Goal: Task Accomplishment & Management: Manage account settings

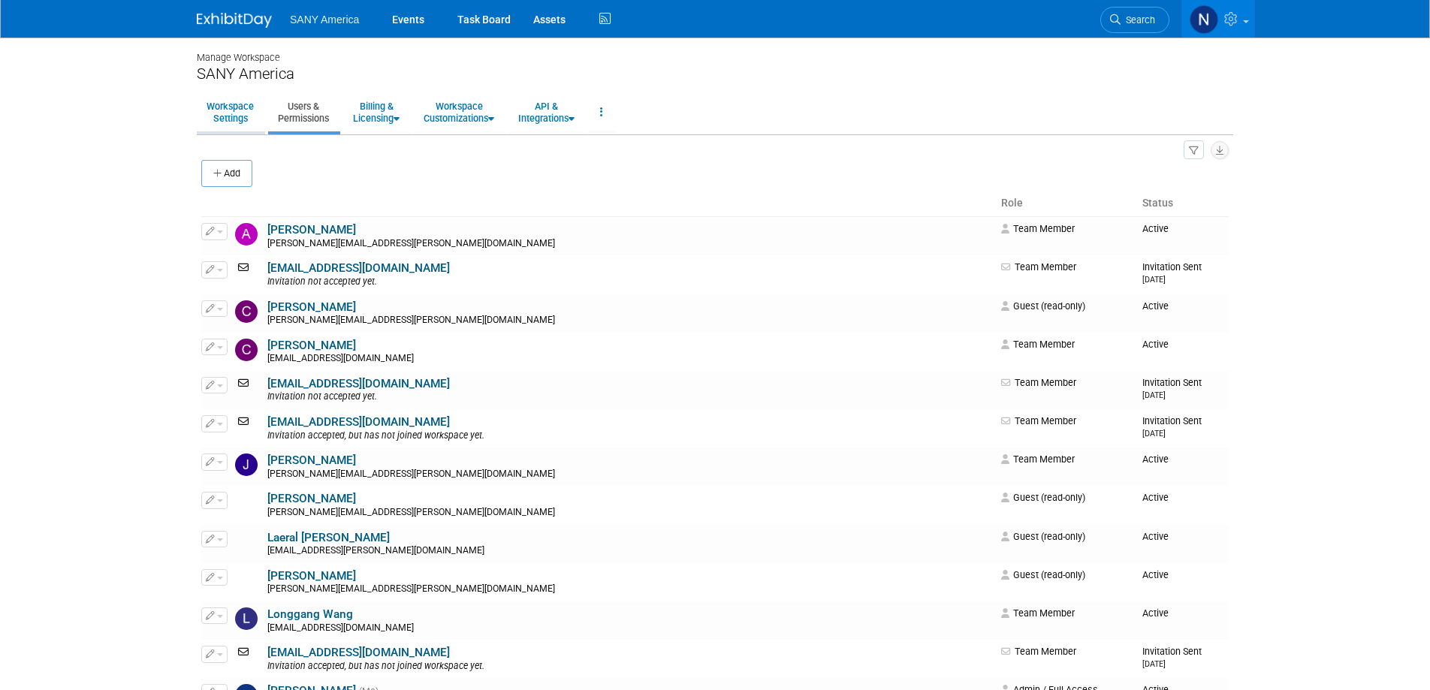
click at [232, 110] on link "Workspace Settings" at bounding box center [230, 112] width 67 height 37
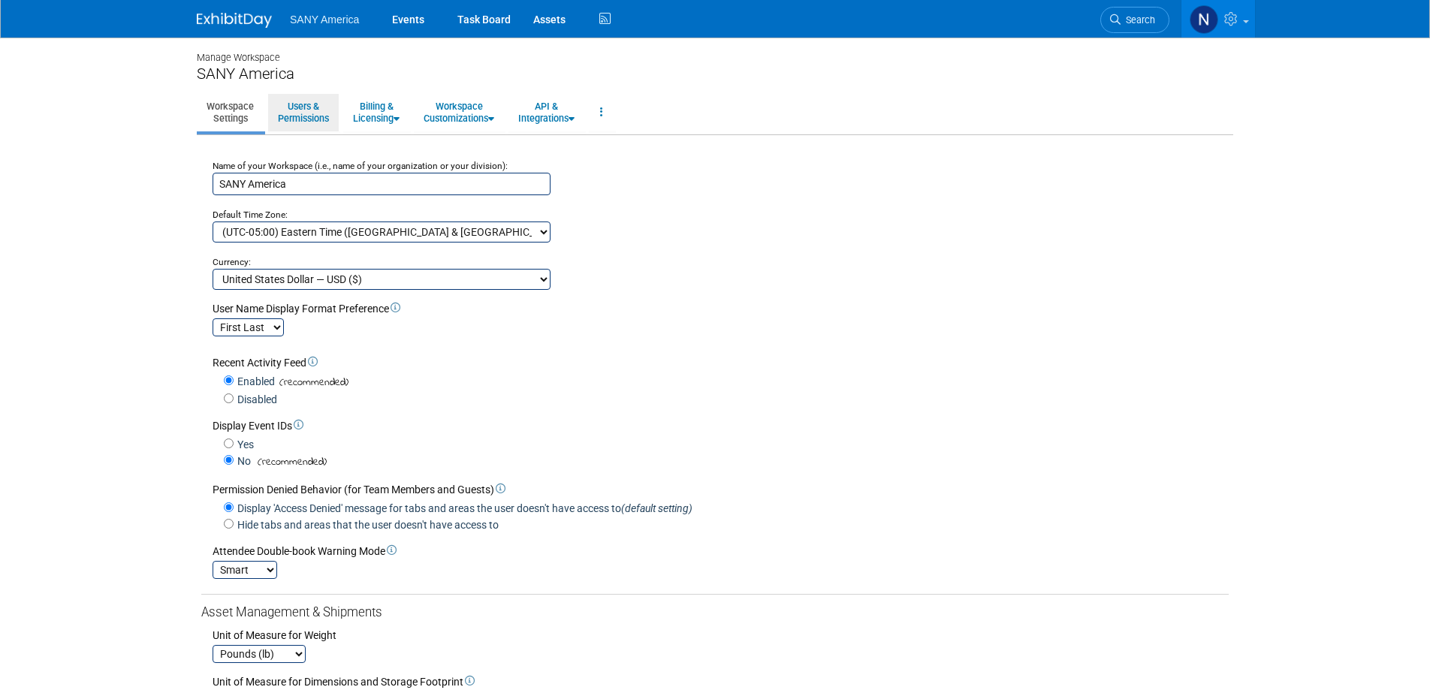
click at [300, 110] on link "Users & Permissions" at bounding box center [303, 112] width 71 height 37
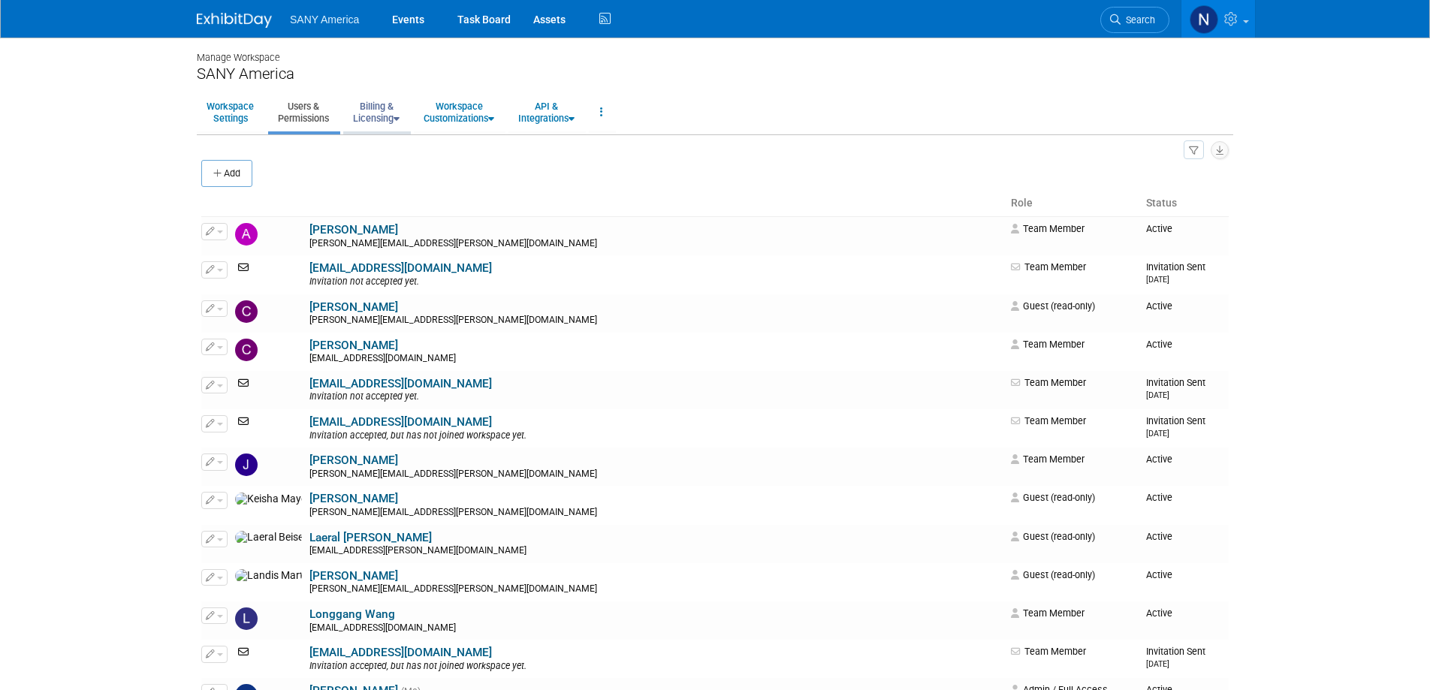
click at [367, 110] on link "Billing & Licensing" at bounding box center [376, 112] width 66 height 37
click at [476, 110] on link "Workspace Customizations" at bounding box center [459, 112] width 90 height 37
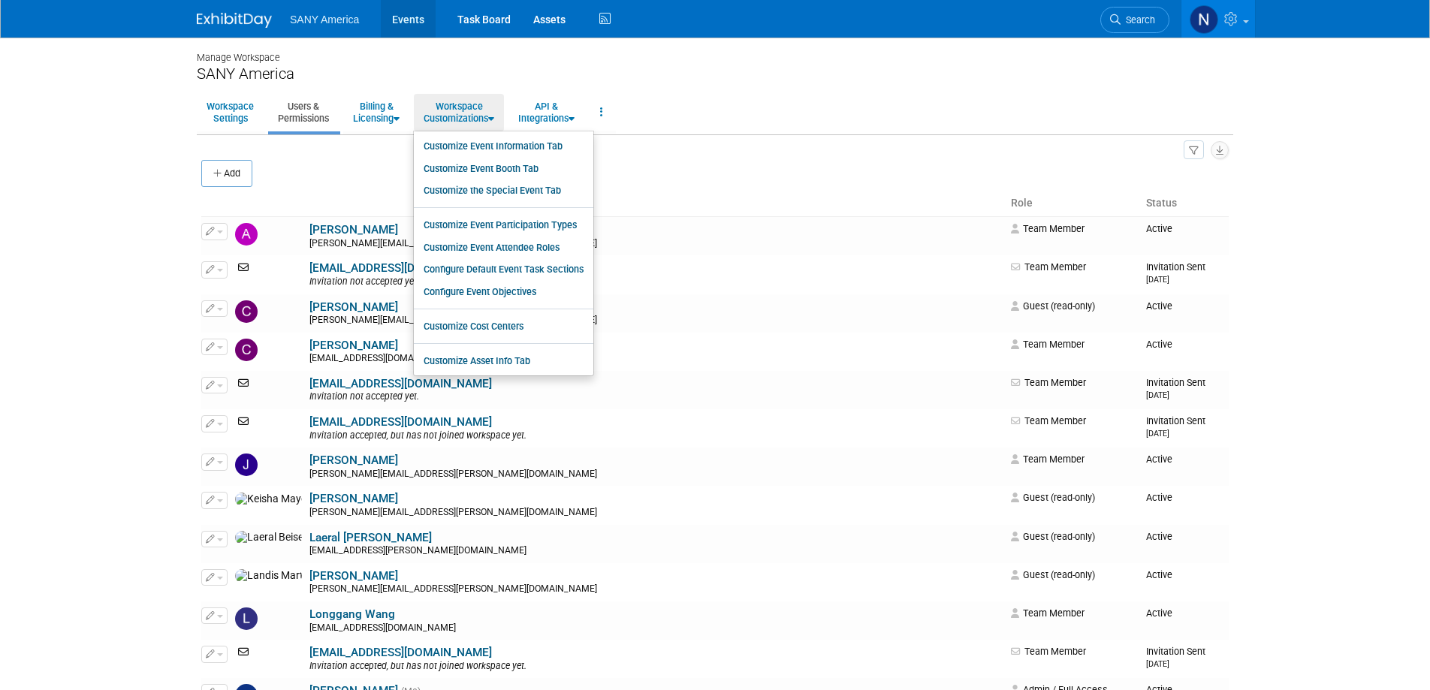
click at [395, 20] on link "Events" at bounding box center [408, 19] width 55 height 38
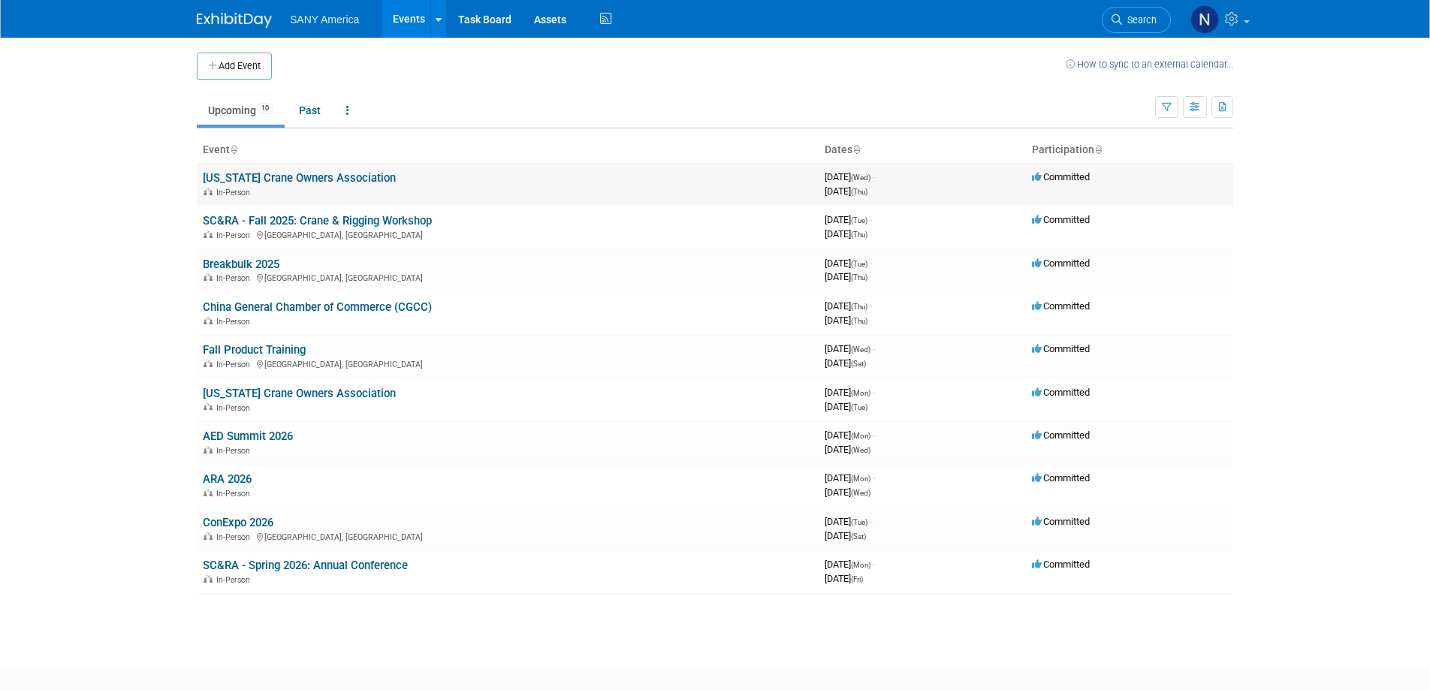
click at [334, 175] on link "Florida Crane Owners Association" at bounding box center [299, 178] width 193 height 14
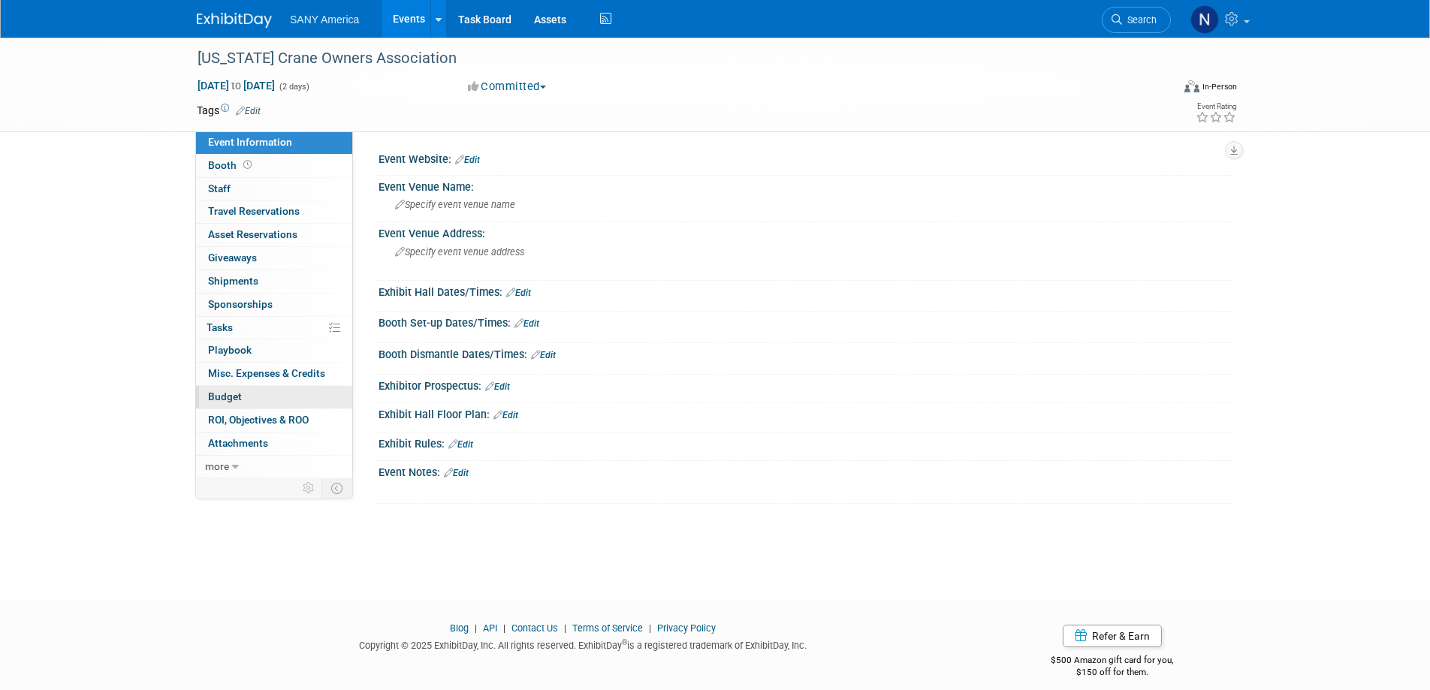
click at [267, 395] on link "Budget" at bounding box center [274, 397] width 156 height 23
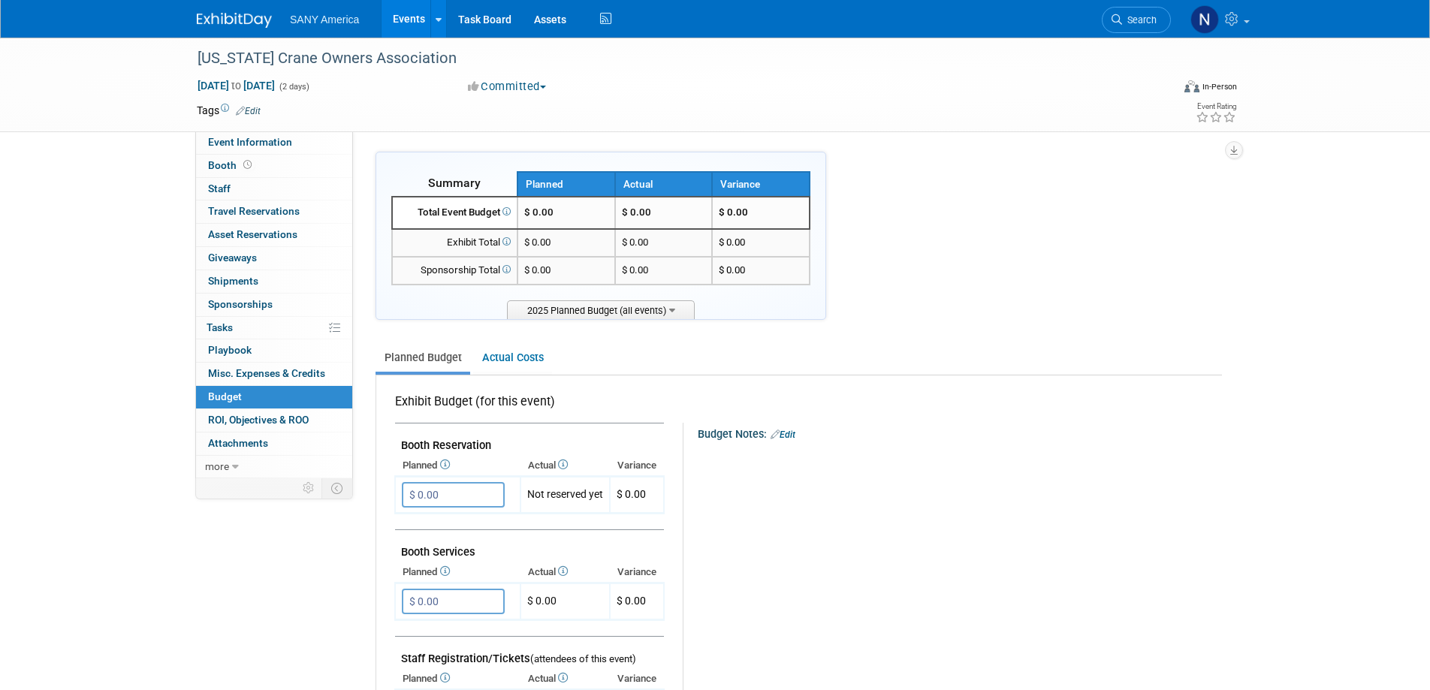
click at [407, 17] on link "Events" at bounding box center [408, 19] width 55 height 38
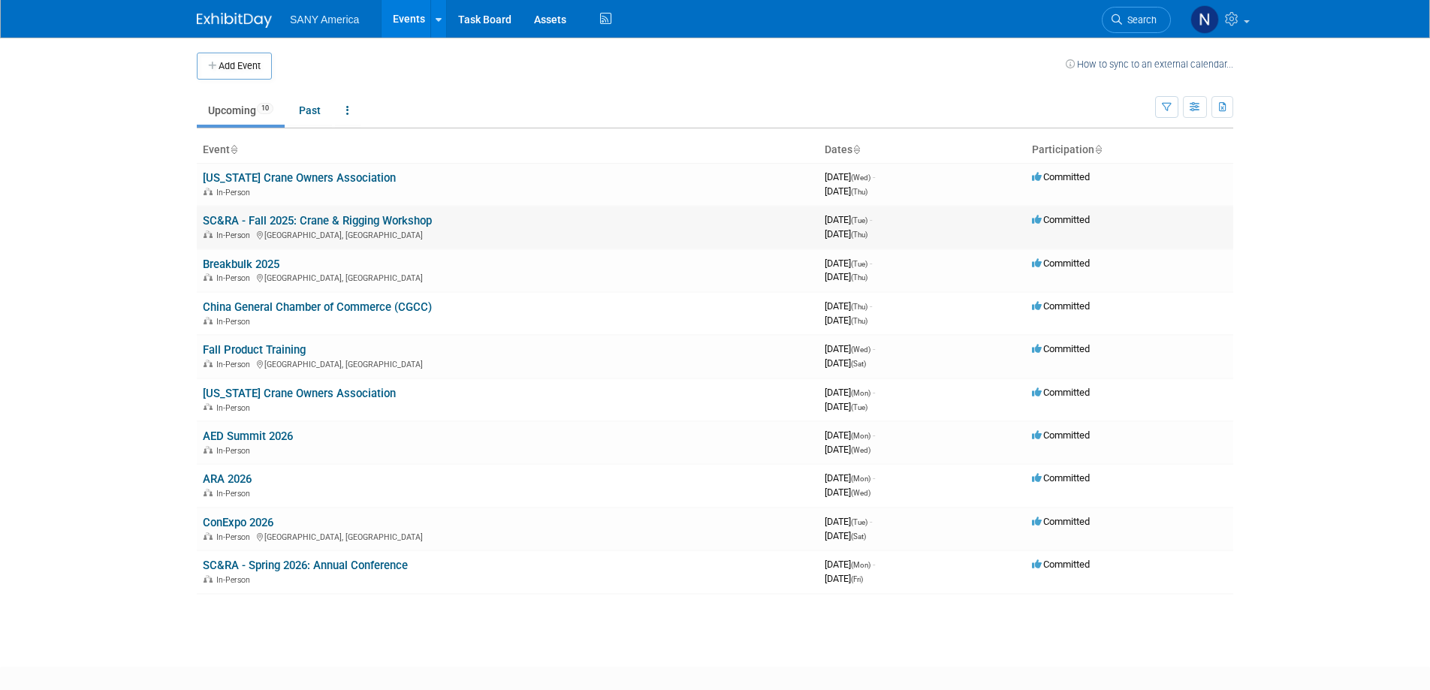
click at [332, 215] on link "SC&RA - Fall 2025: Crane & Rigging Workshop" at bounding box center [317, 221] width 229 height 14
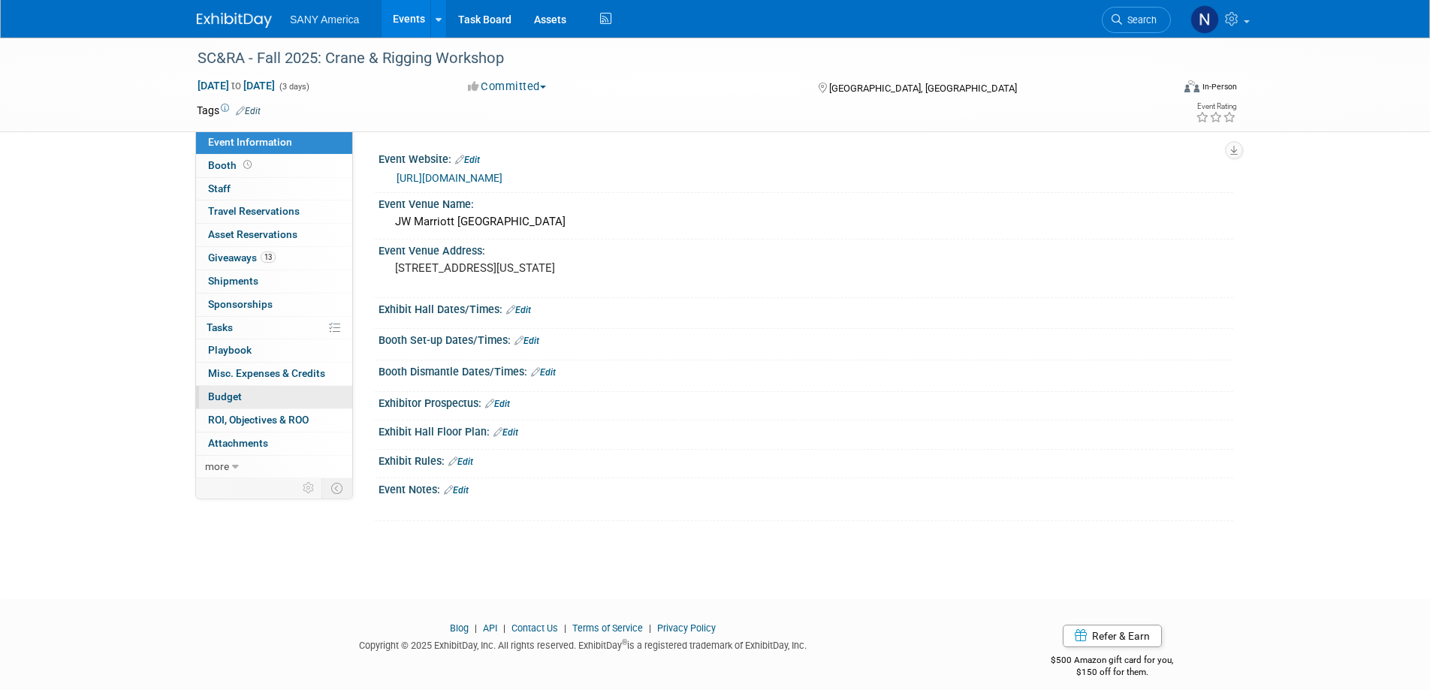
click at [228, 396] on span "Budget" at bounding box center [225, 396] width 34 height 12
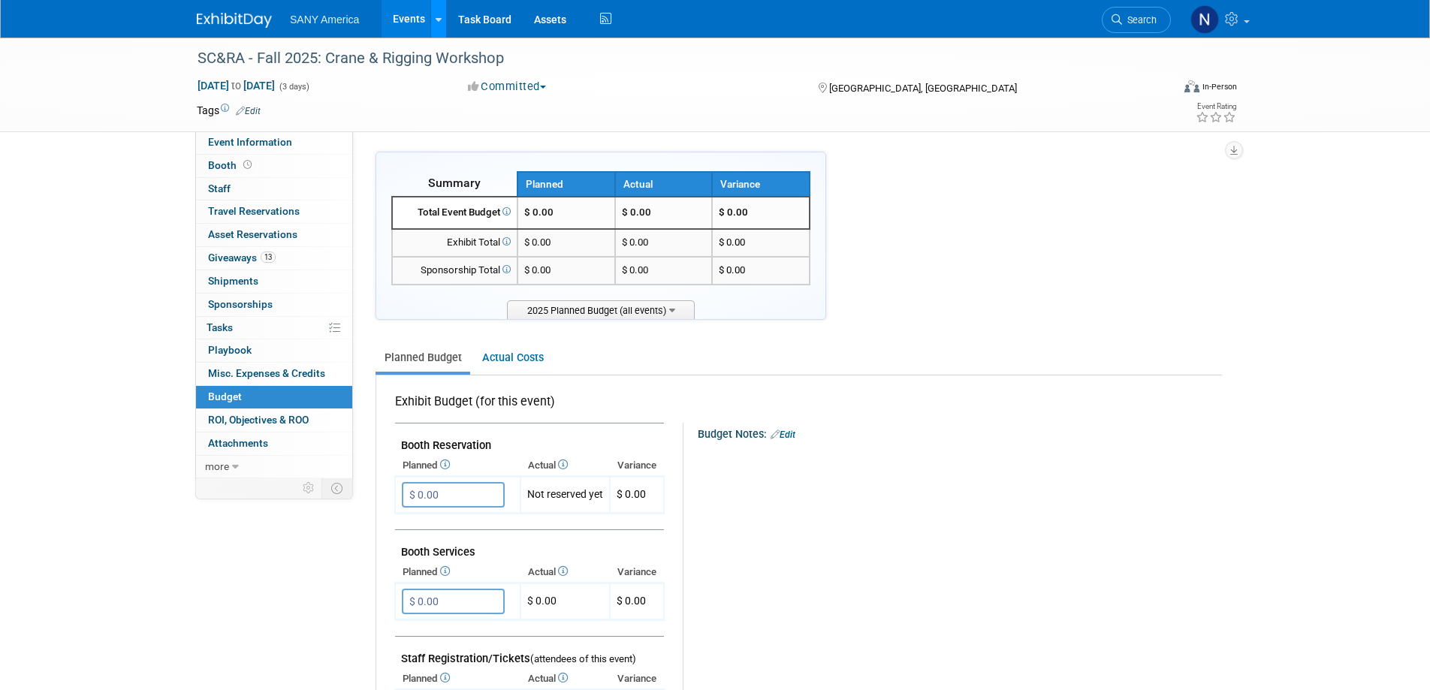
click at [435, 13] on div at bounding box center [438, 18] width 6 height 15
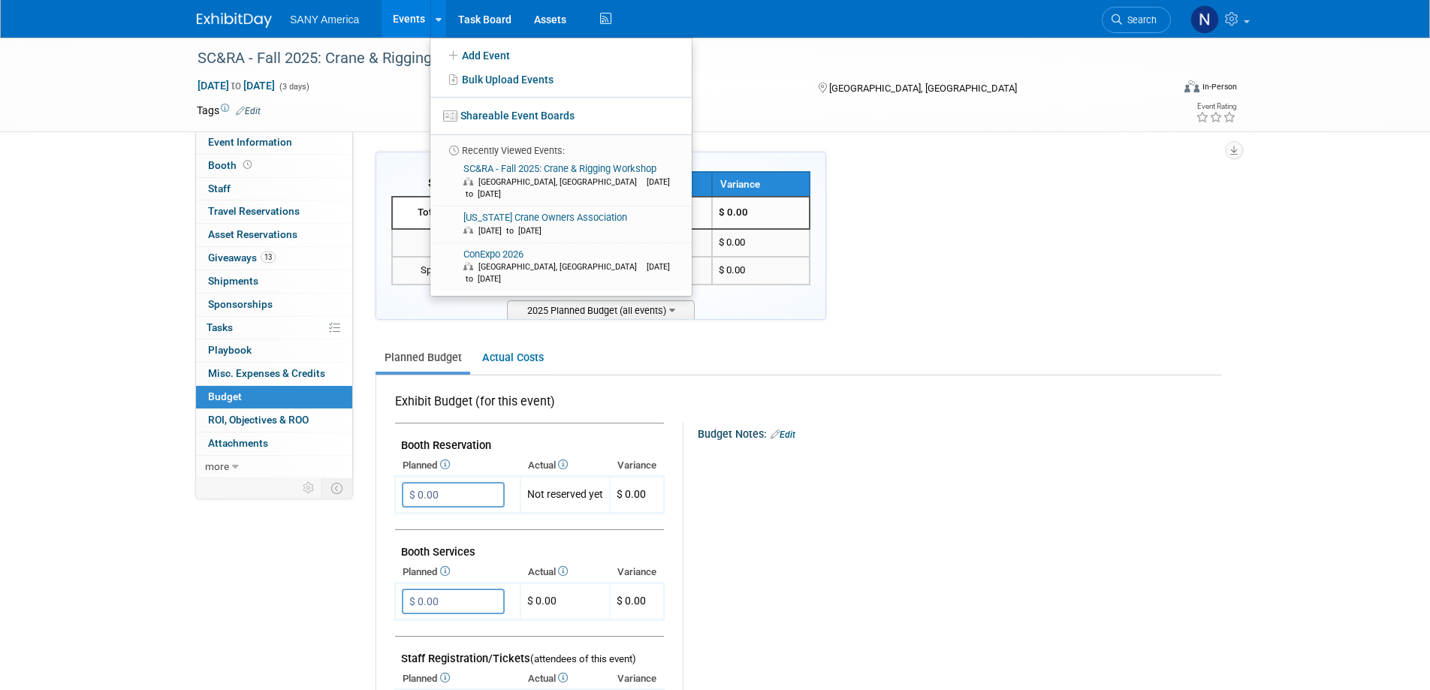
click at [417, 17] on link "Events" at bounding box center [408, 19] width 55 height 38
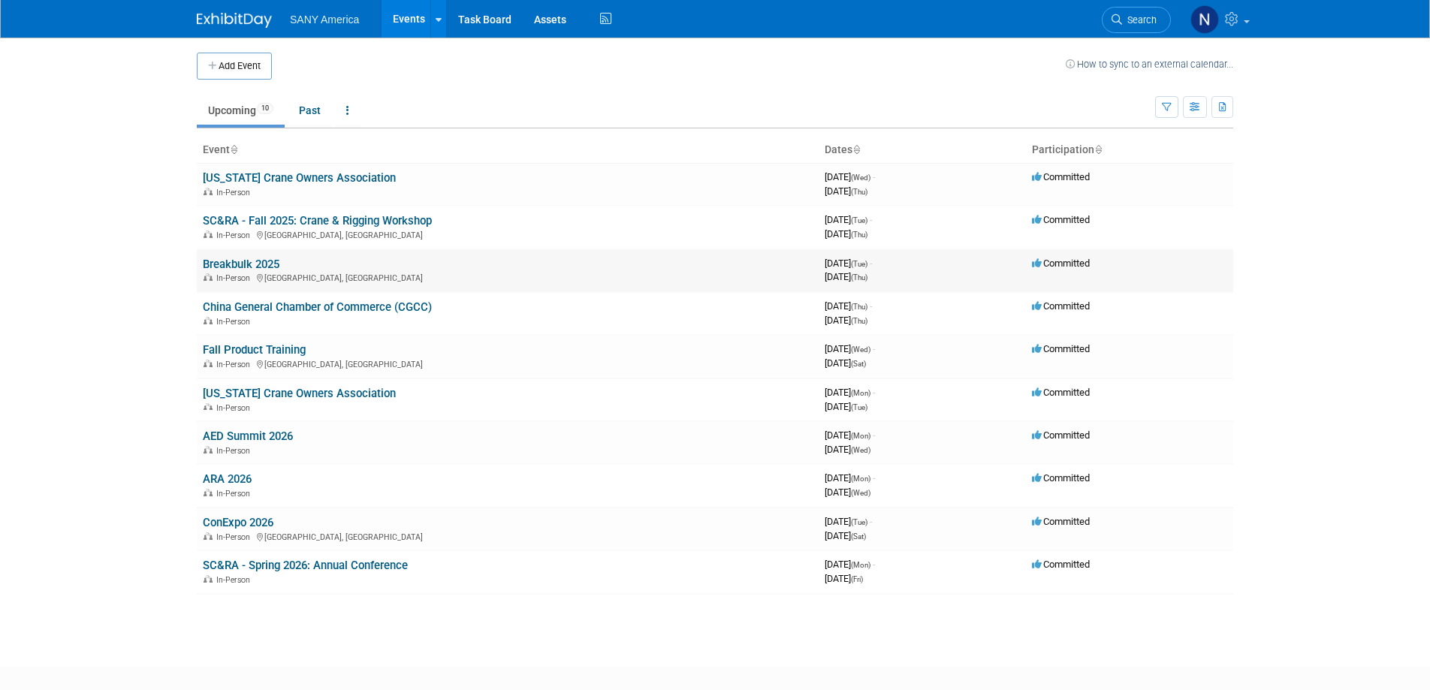
click at [245, 270] on link "Breakbulk 2025" at bounding box center [241, 265] width 77 height 14
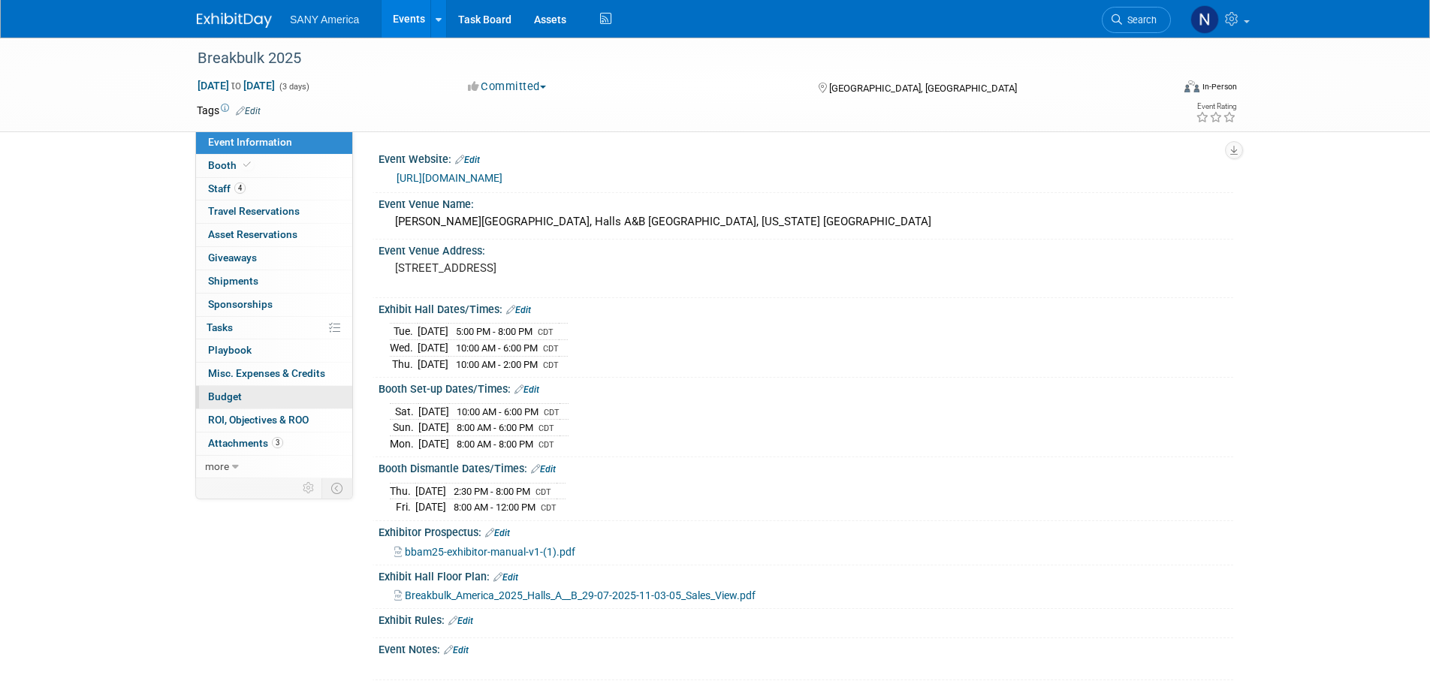
click at [243, 400] on link "Budget" at bounding box center [274, 397] width 156 height 23
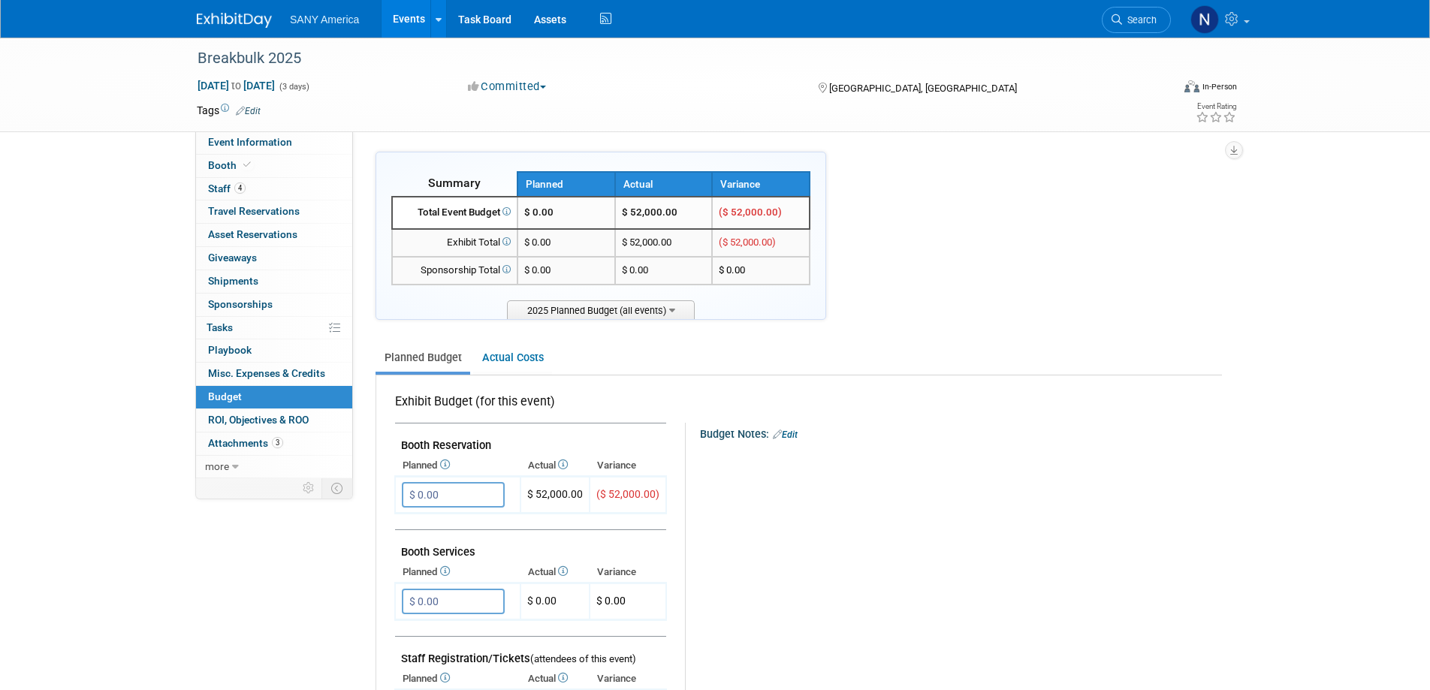
scroll to position [1, 0]
click at [405, 17] on link "Events" at bounding box center [408, 19] width 55 height 38
